Goal: Task Accomplishment & Management: Use online tool/utility

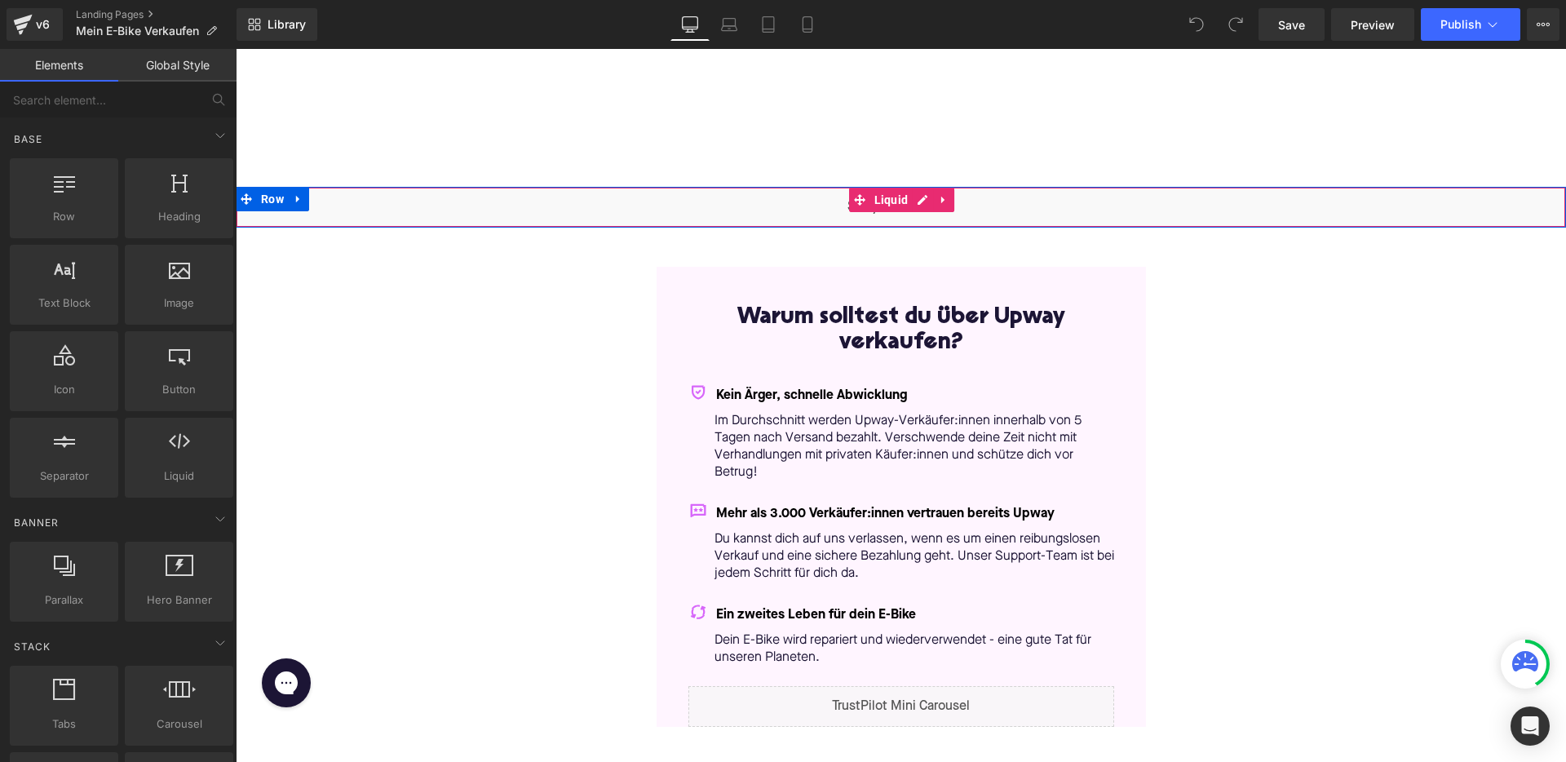
click at [928, 201] on div "Liquid" at bounding box center [901, 207] width 1330 height 41
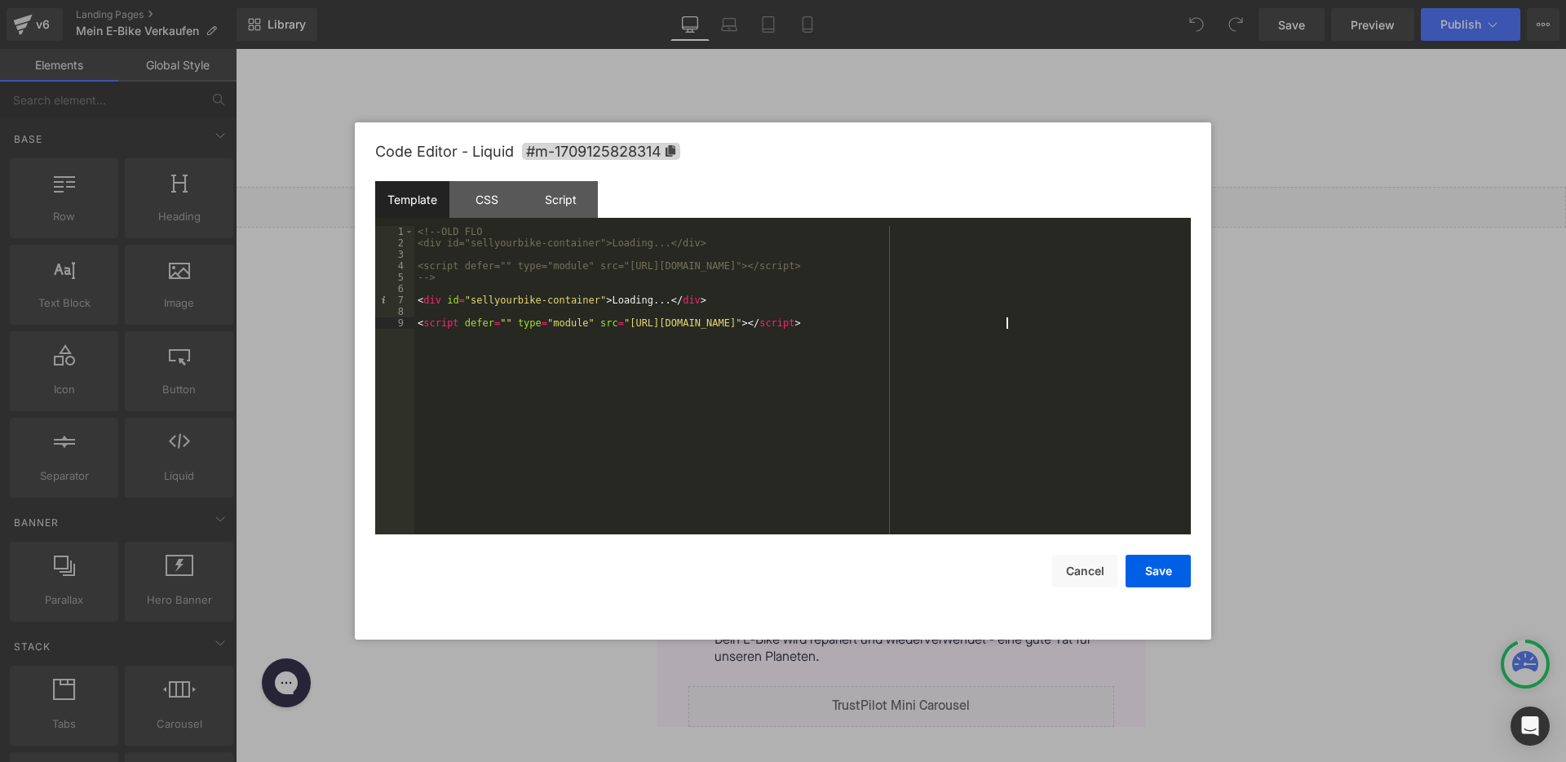
click at [1006, 328] on div "<!-- OLD FLO <div id="sellyourbike-container">Loading...</div> <script defer=""…" at bounding box center [802, 391] width 777 height 331
click at [601, 299] on div "<!-- OLD FLO <div id="sellyourbike-container">Loading...</div> <script defer=""…" at bounding box center [802, 391] width 777 height 331
click at [1179, 569] on button "Save" at bounding box center [1158, 571] width 65 height 33
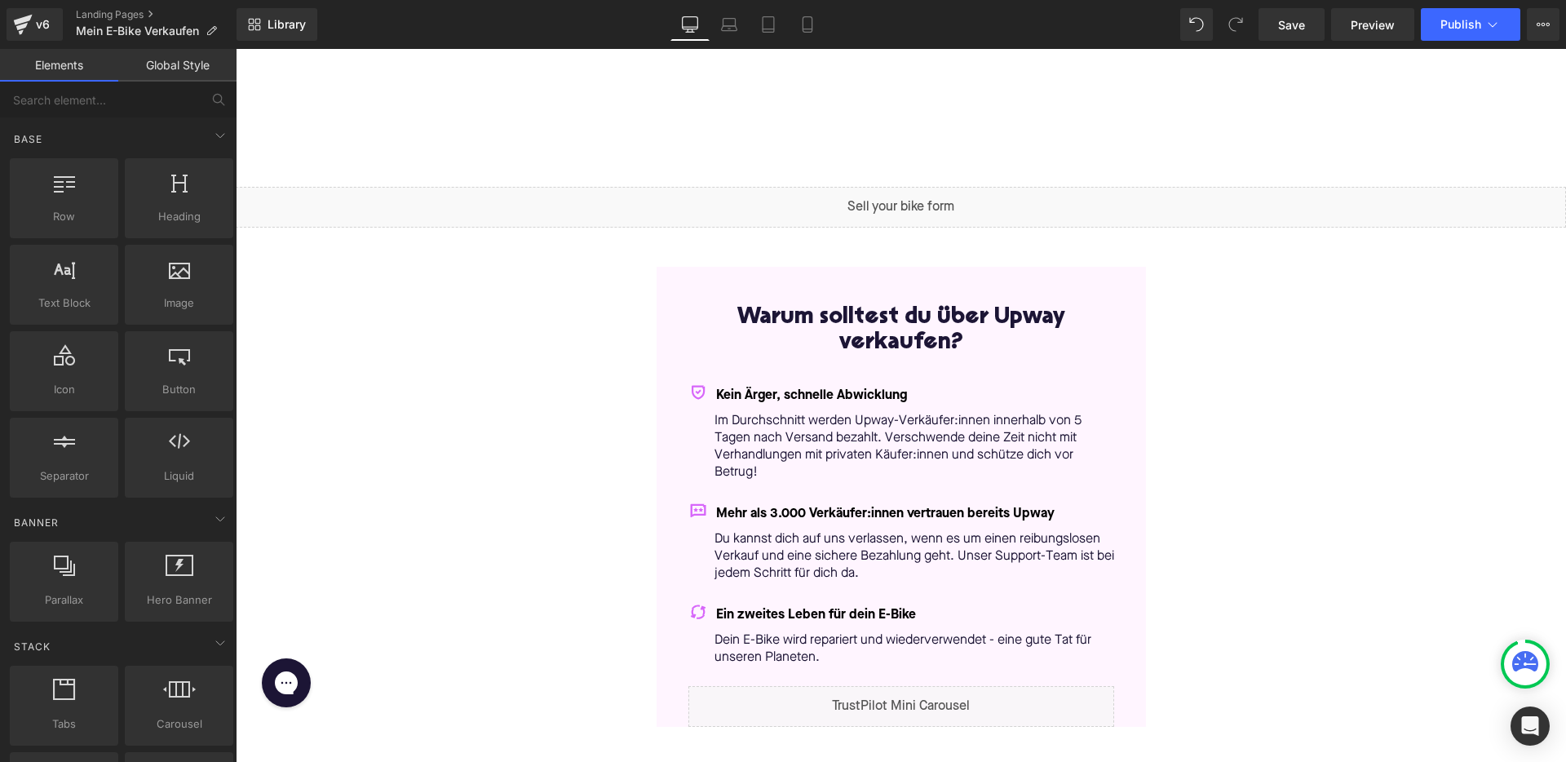
click at [1299, 6] on div "Library Desktop Desktop Laptop Tablet Mobile Save Preview Publish Scheduled Vie…" at bounding box center [902, 24] width 1330 height 49
click at [1298, 26] on span "Save" at bounding box center [1291, 24] width 27 height 17
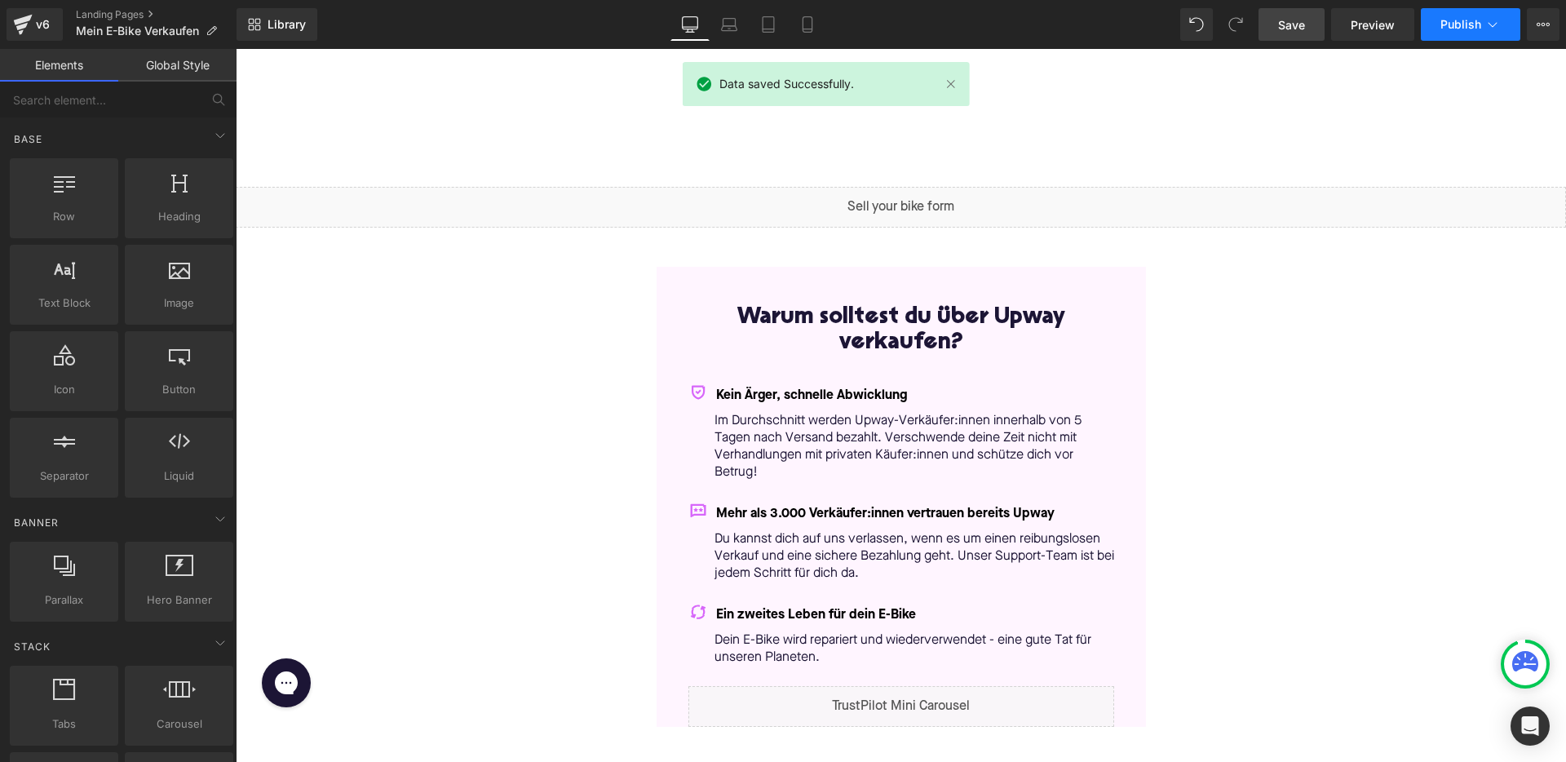
click at [1466, 24] on span "Publish" at bounding box center [1460, 24] width 41 height 13
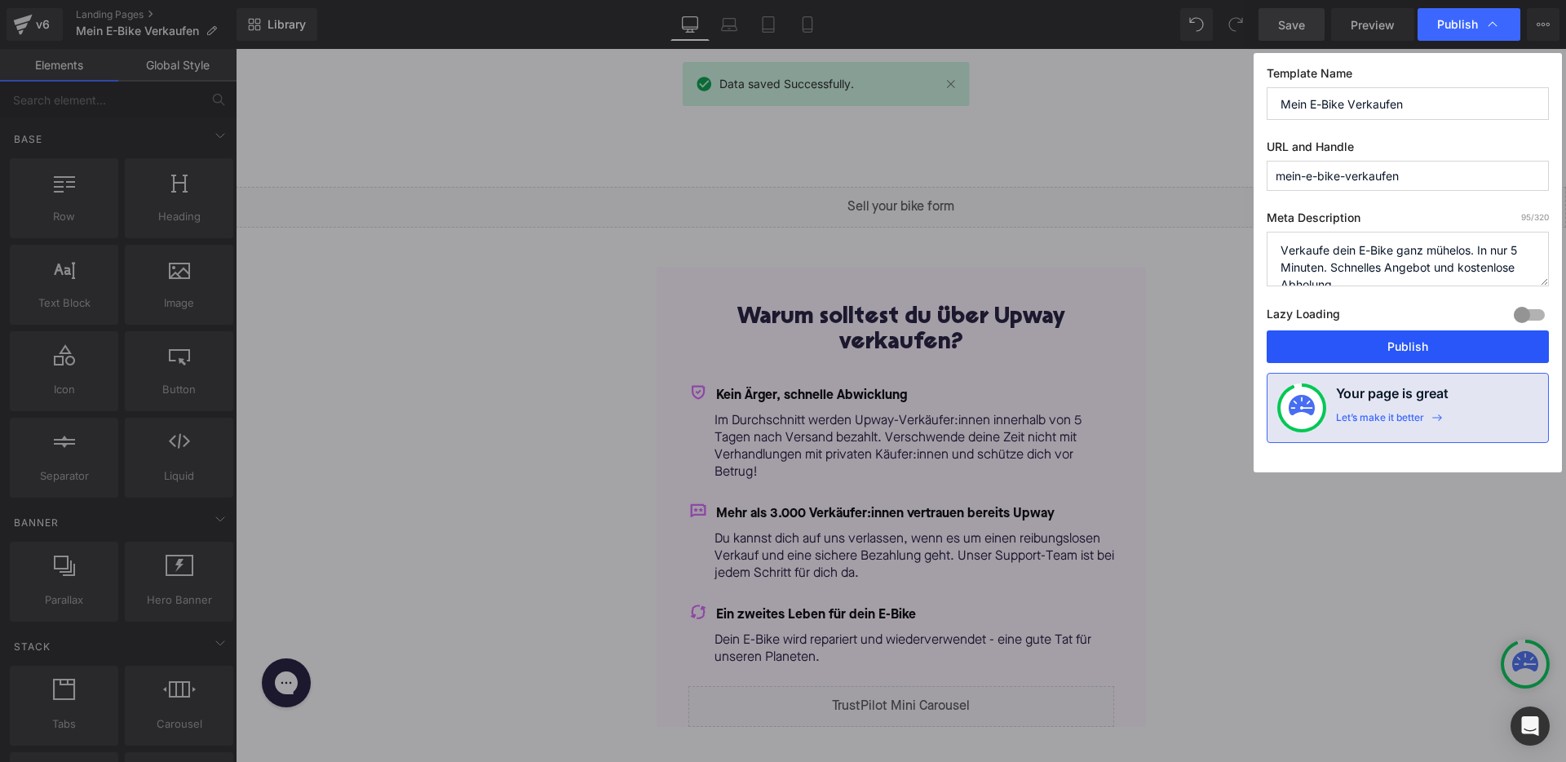
click at [1339, 352] on button "Publish" at bounding box center [1408, 346] width 282 height 33
